Goal: Task Accomplishment & Management: Complete application form

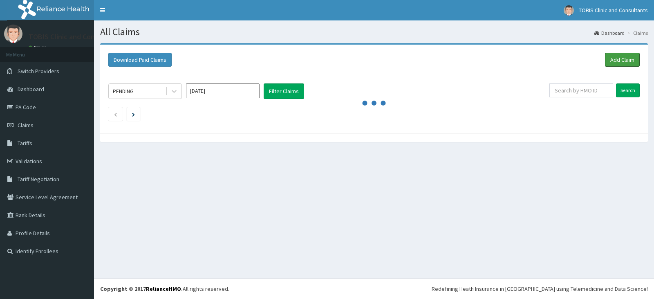
click at [617, 60] on link "Add Claim" at bounding box center [622, 60] width 35 height 14
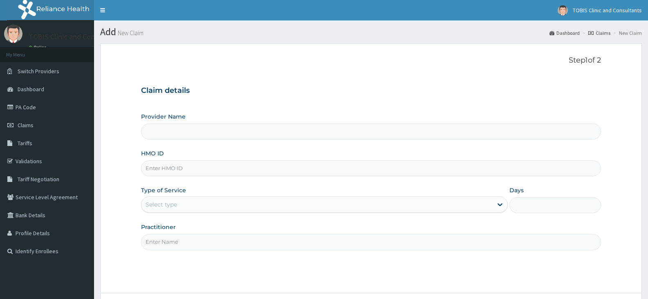
type input "Tobis Clinic and Consultants"
click at [170, 168] on input "HMO ID" at bounding box center [371, 168] width 460 height 16
paste input "SFL/10424/A"
type input "SFL/10424/A"
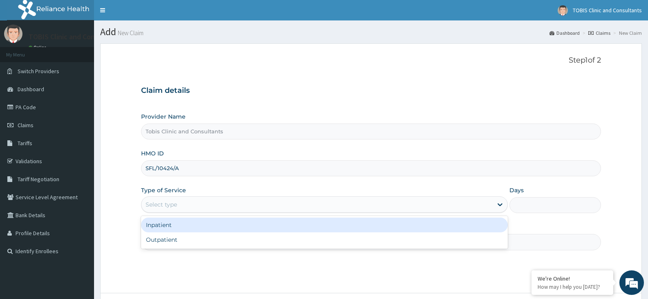
click at [259, 205] on div "Select type" at bounding box center [316, 204] width 351 height 13
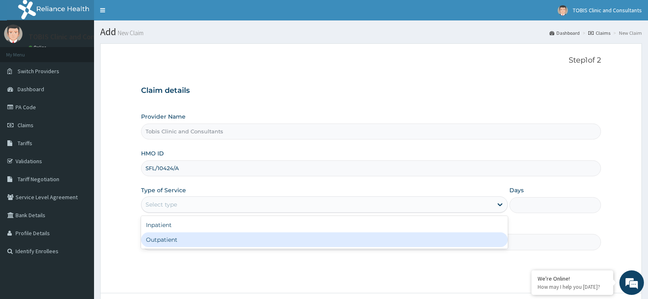
click at [233, 238] on div "Outpatient" at bounding box center [324, 239] width 366 height 15
type input "1"
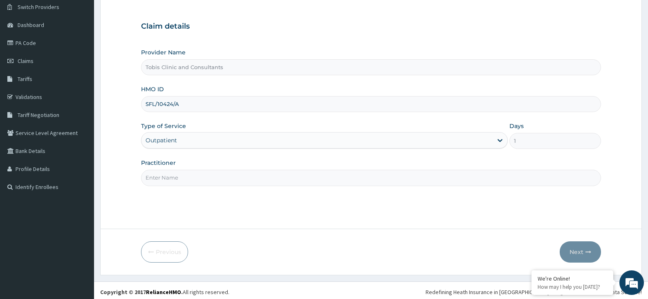
scroll to position [67, 0]
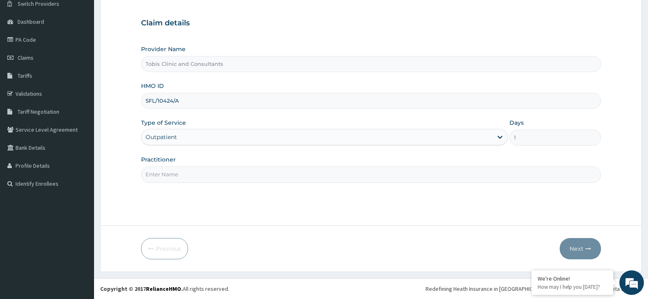
click at [241, 177] on input "Practitioner" at bounding box center [371, 174] width 460 height 16
type input "DR NISSI"
click at [580, 254] on button "Next" at bounding box center [580, 248] width 41 height 21
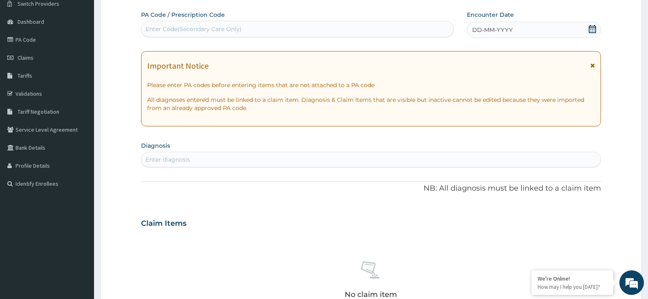
drag, startPoint x: 188, startPoint y: 24, endPoint x: 180, endPoint y: 33, distance: 11.9
click at [180, 33] on div "Enter Code(Secondary Care Only)" at bounding box center [194, 29] width 96 height 8
paste input "PA/3B71D3"
type input "PA/3B71D3"
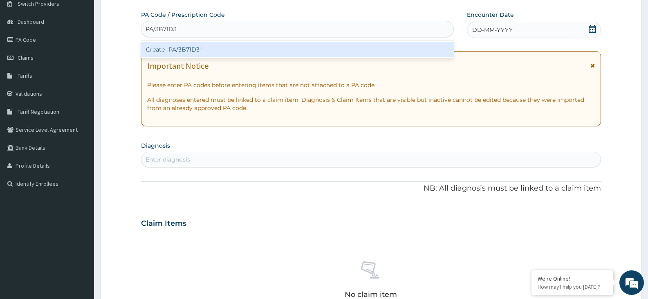
click at [212, 53] on div "Create "PA/3B71D3"" at bounding box center [297, 49] width 313 height 15
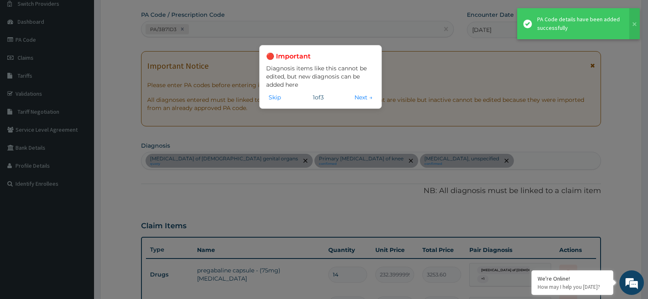
scroll to position [397, 0]
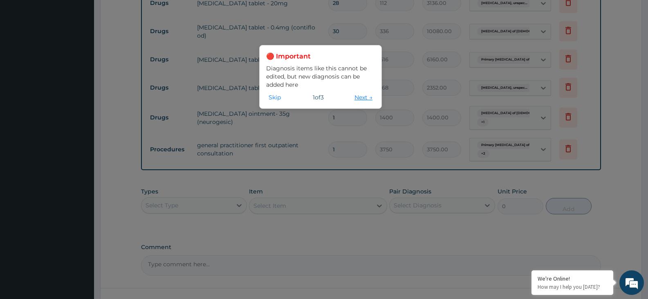
click at [359, 96] on button "Next →" at bounding box center [363, 97] width 23 height 9
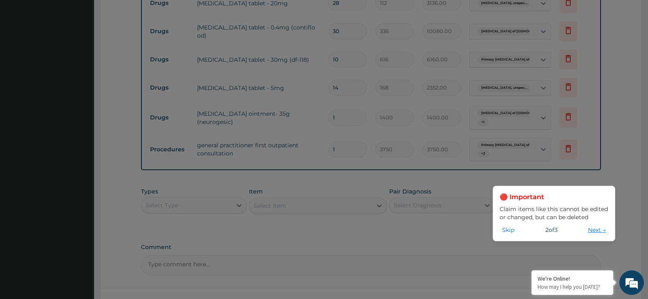
click at [594, 229] on button "Next →" at bounding box center [597, 229] width 23 height 9
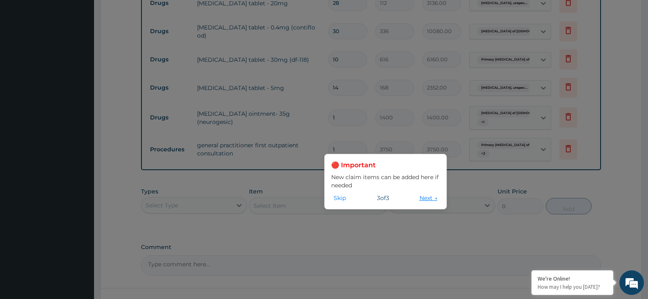
click at [426, 197] on button "Next →" at bounding box center [428, 197] width 23 height 9
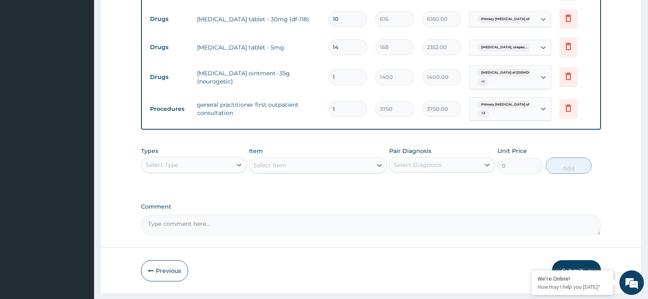
scroll to position [460, 0]
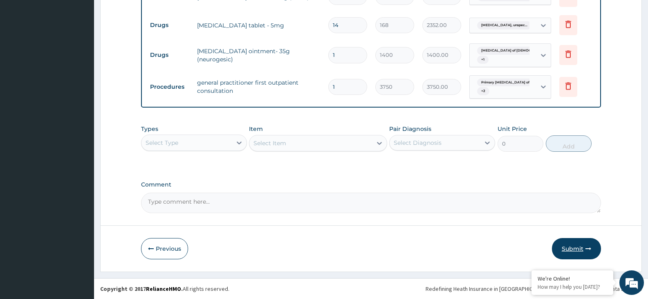
click at [569, 249] on button "Submit" at bounding box center [576, 248] width 49 height 21
